Goal: Task Accomplishment & Management: Manage account settings

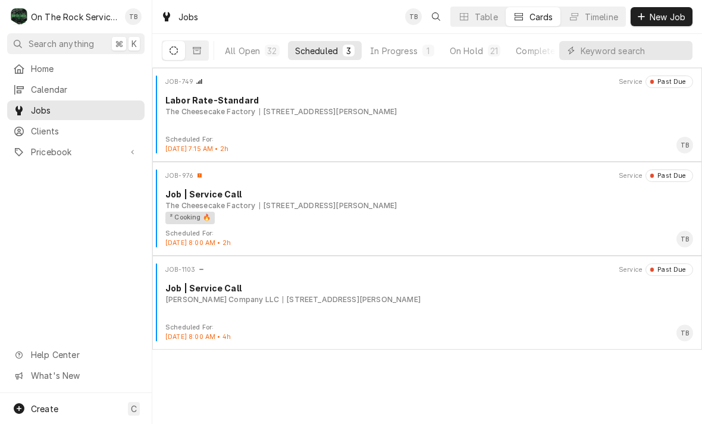
click at [407, 53] on div "In Progress" at bounding box center [394, 51] width 48 height 12
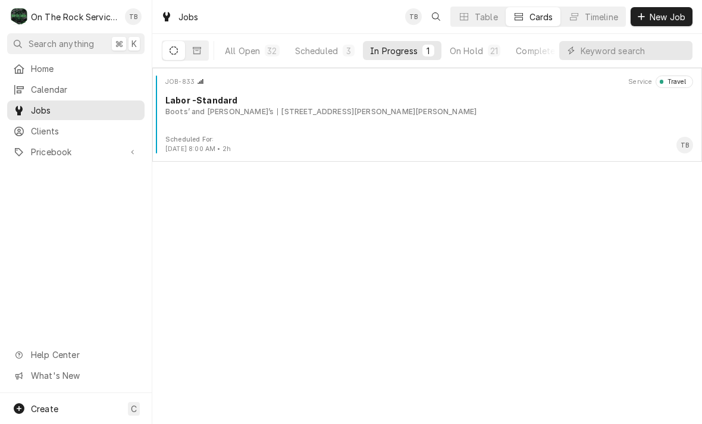
click at [293, 123] on div "JOB-833 Service Travel Labor -Standard Boots’ and Sonny’s 328 S Howard Ave, Lan…" at bounding box center [427, 105] width 540 height 59
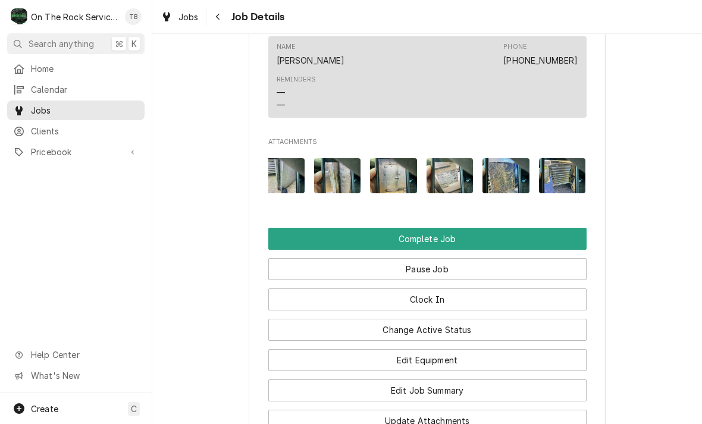
scroll to position [0, 178]
click at [510, 161] on img "Attachments" at bounding box center [506, 175] width 47 height 35
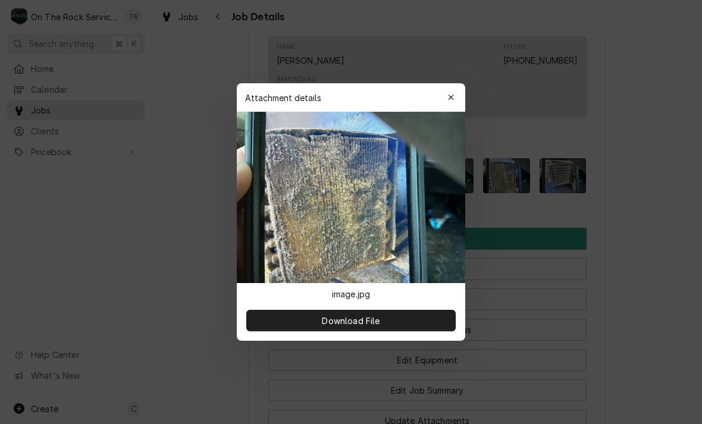
click at [454, 95] on div "button" at bounding box center [451, 98] width 12 height 12
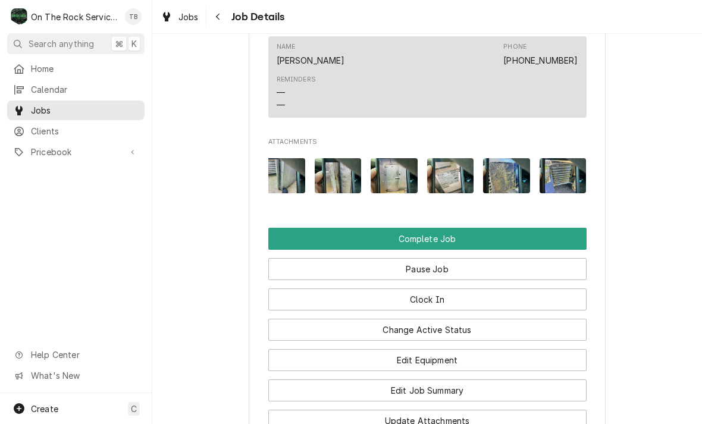
click at [565, 168] on img "Attachments" at bounding box center [562, 175] width 47 height 35
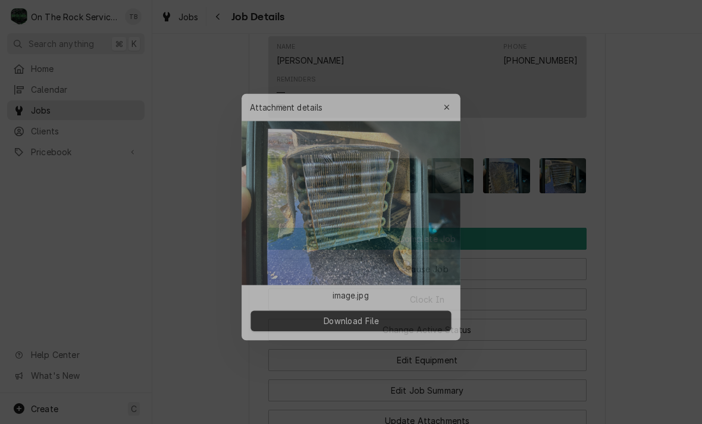
click at [449, 100] on icon "button" at bounding box center [450, 97] width 5 height 5
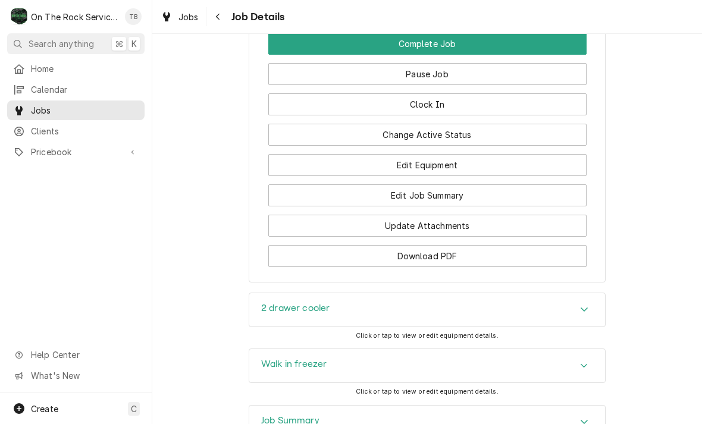
scroll to position [1244, 0]
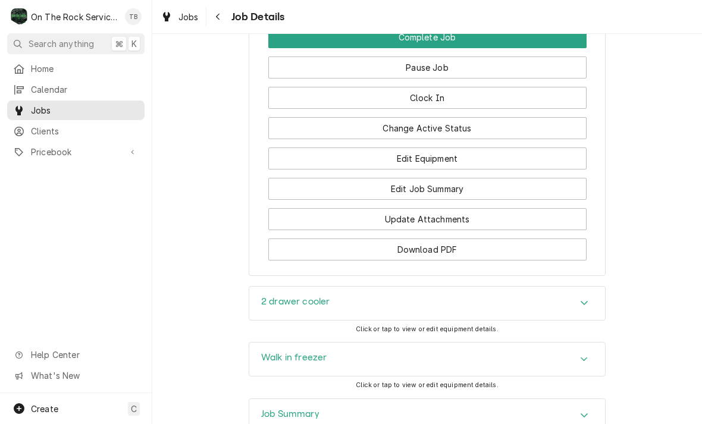
click at [463, 117] on button "Change Active Status" at bounding box center [427, 128] width 318 height 22
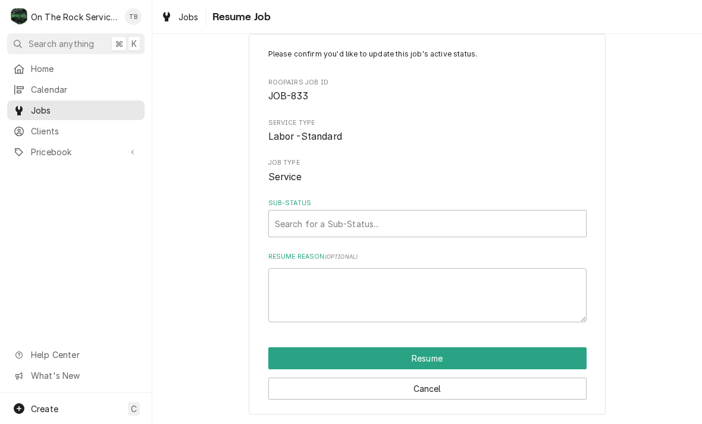
scroll to position [23, 0]
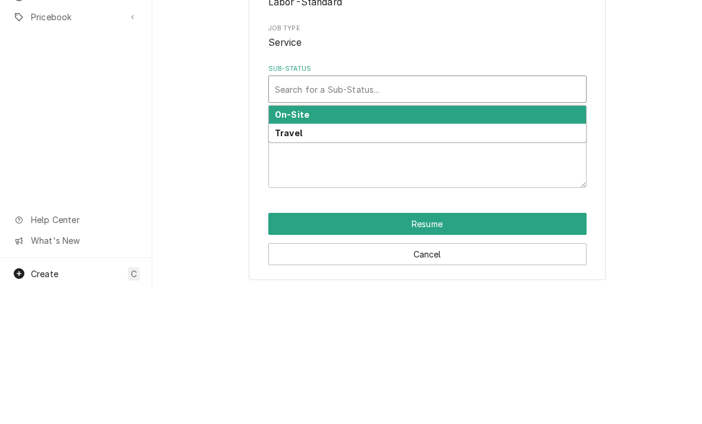
click at [316, 241] on div "On-Site" at bounding box center [427, 250] width 317 height 18
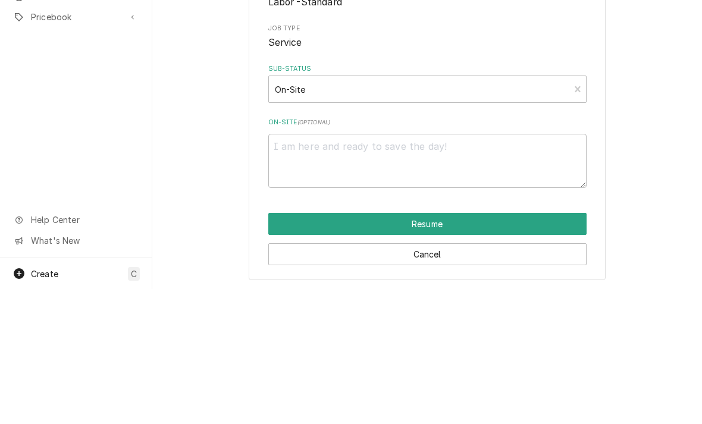
scroll to position [8, 0]
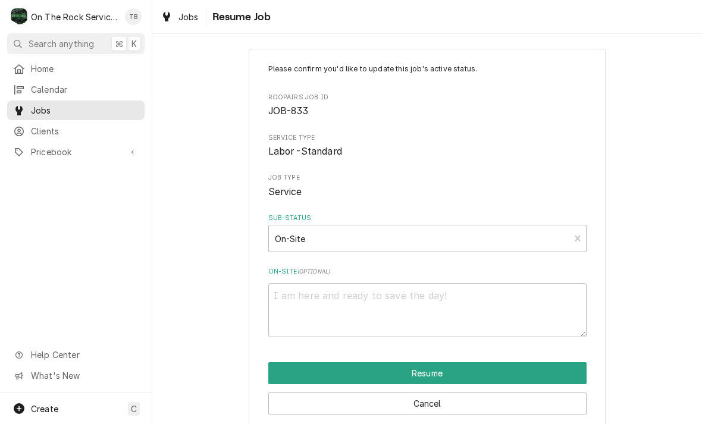
click at [440, 369] on button "Resume" at bounding box center [427, 373] width 318 height 22
type textarea "x"
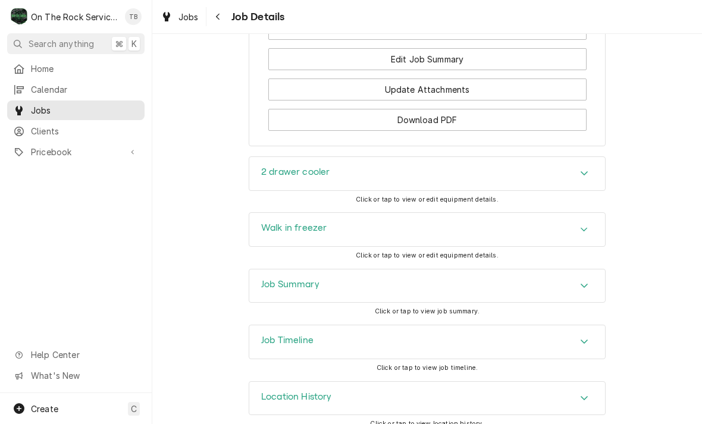
scroll to position [1372, 0]
click at [578, 171] on div "Accordion Header" at bounding box center [584, 175] width 18 height 14
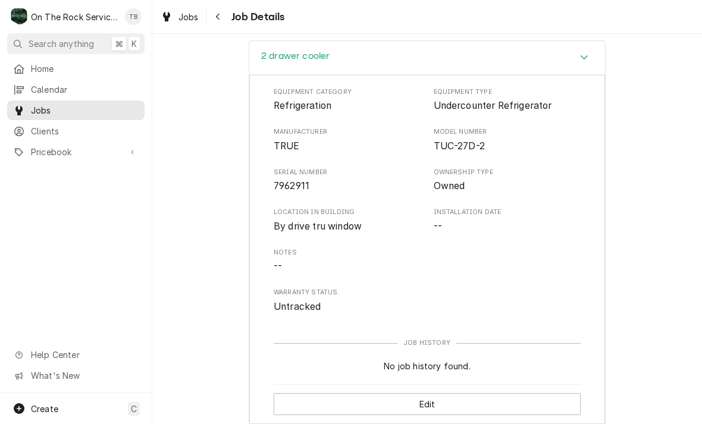
scroll to position [1490, 0]
